Goal: Find specific page/section

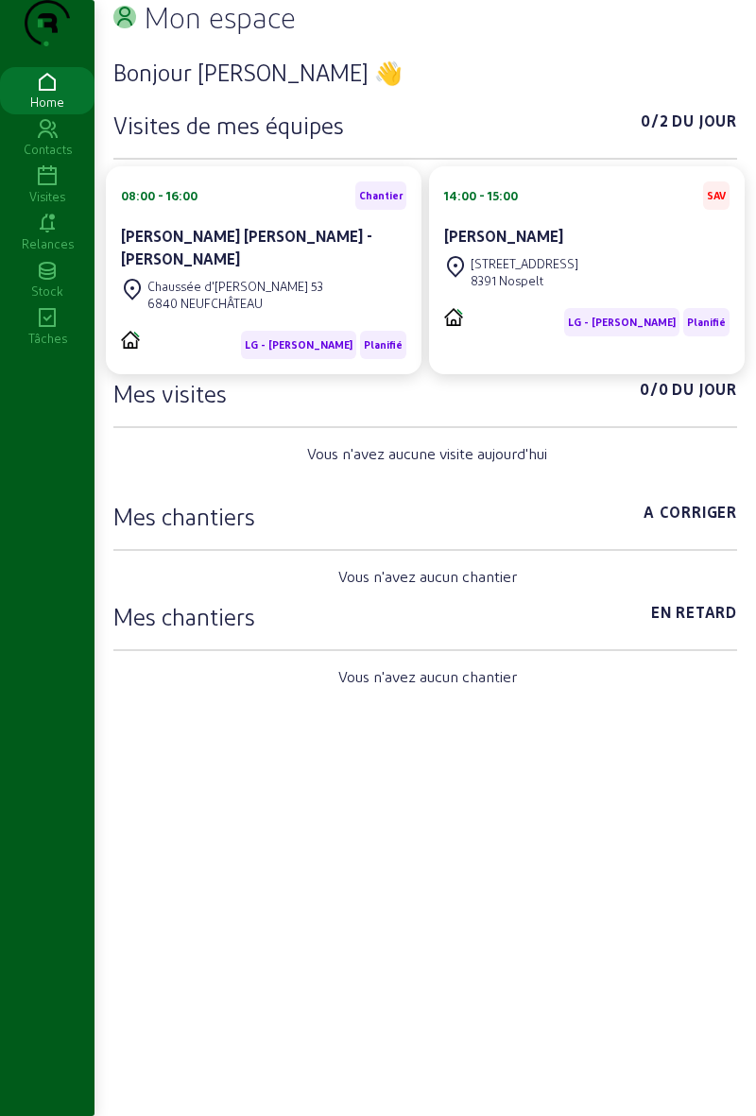
click at [196, 270] on div "[PERSON_NAME] [PERSON_NAME] - [PERSON_NAME]" at bounding box center [263, 247] width 285 height 45
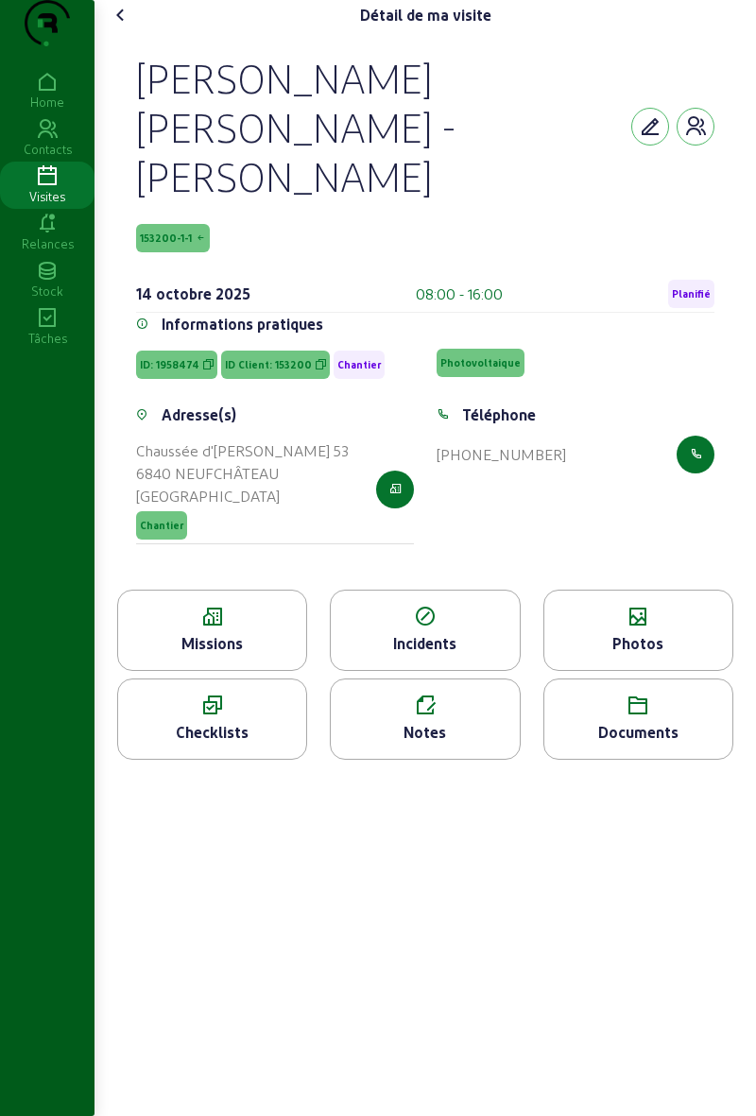
click at [202, 615] on icon at bounding box center [212, 617] width 188 height 23
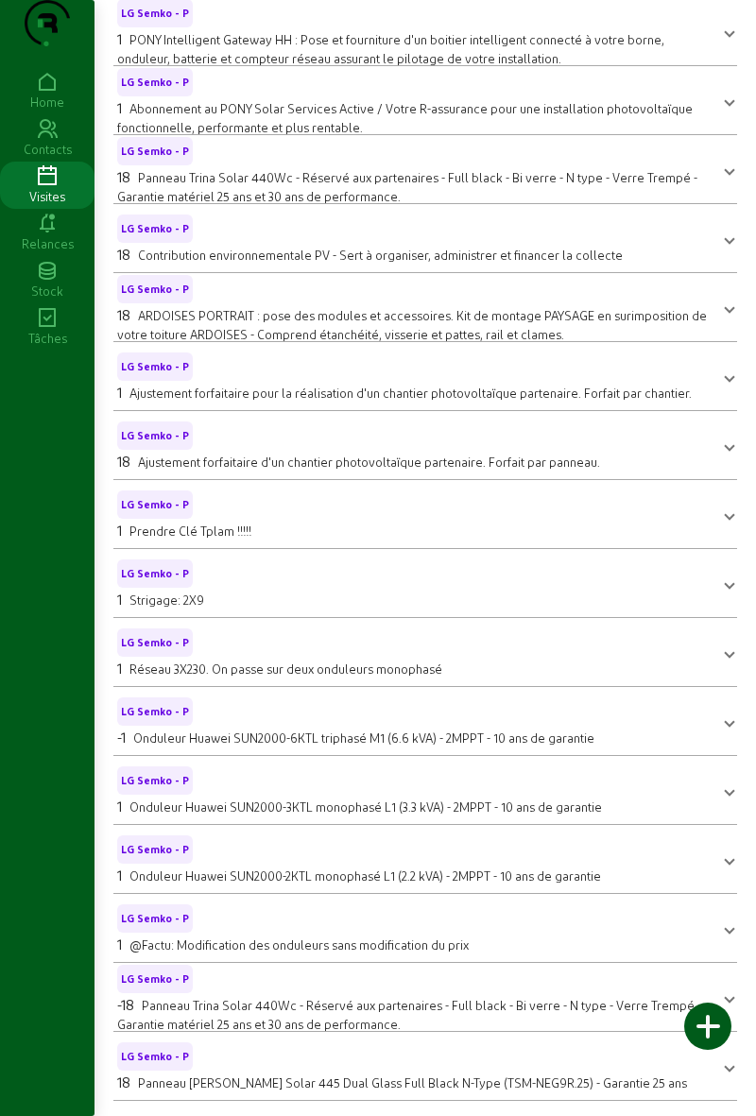
scroll to position [362, 0]
